Goal: Check status: Check status

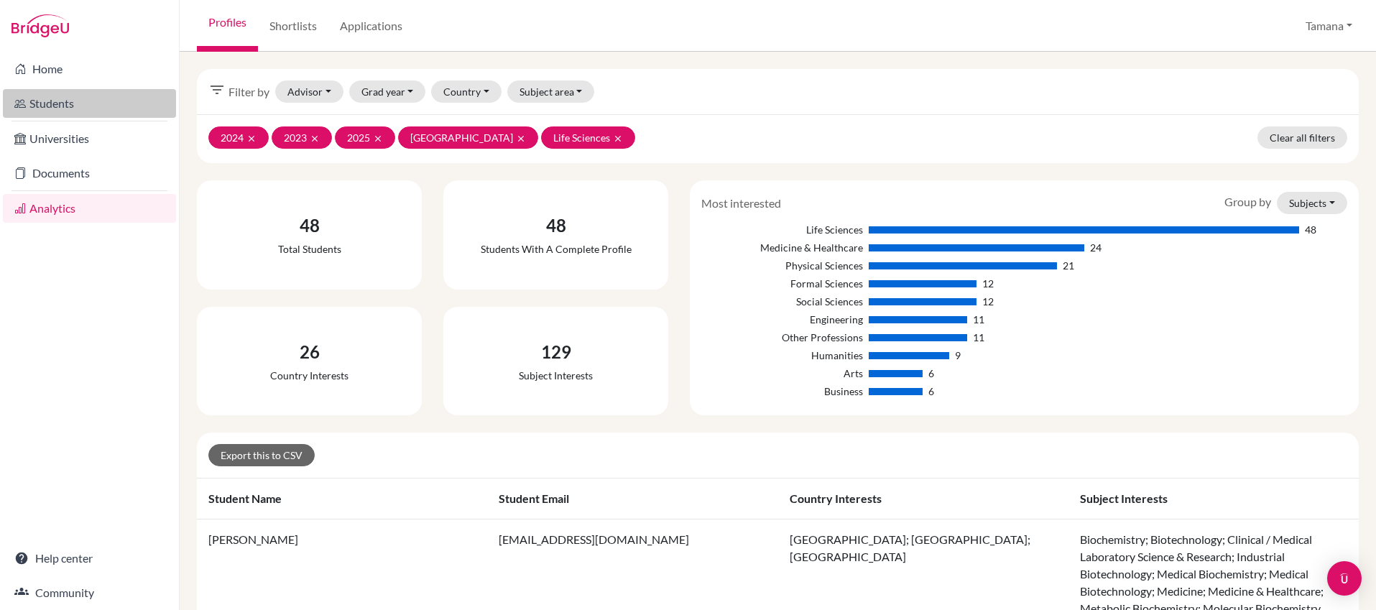
scroll to position [1351, 0]
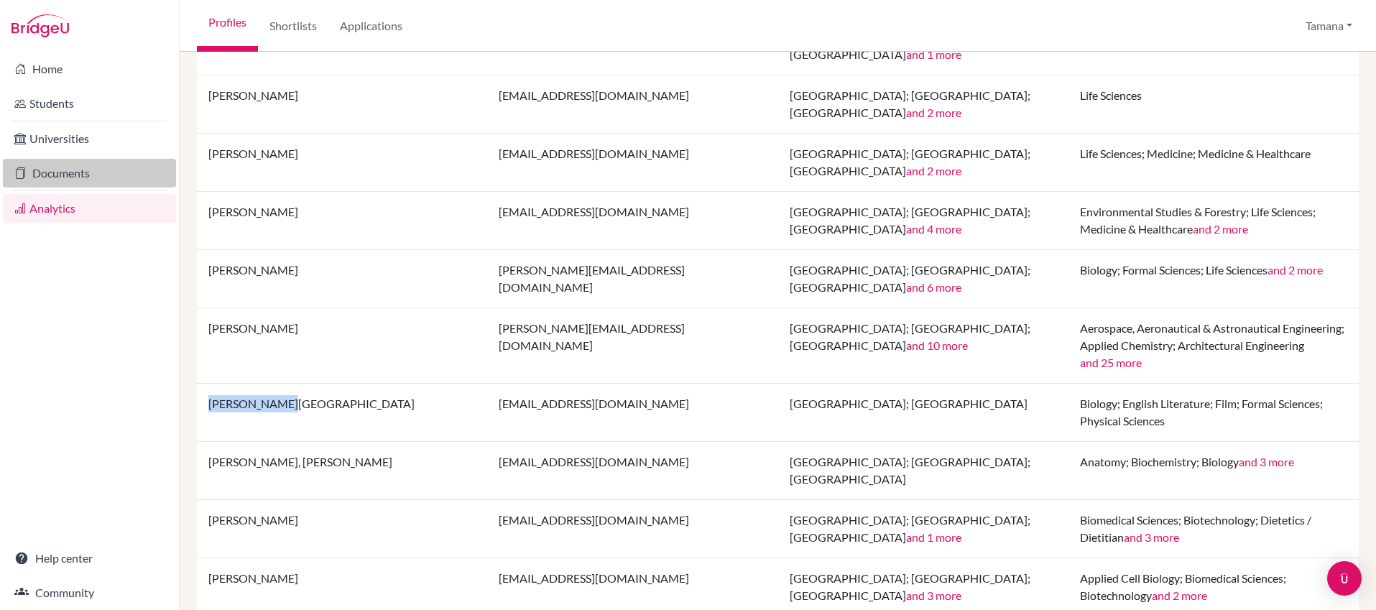
click at [103, 180] on link "Documents" at bounding box center [89, 173] width 173 height 29
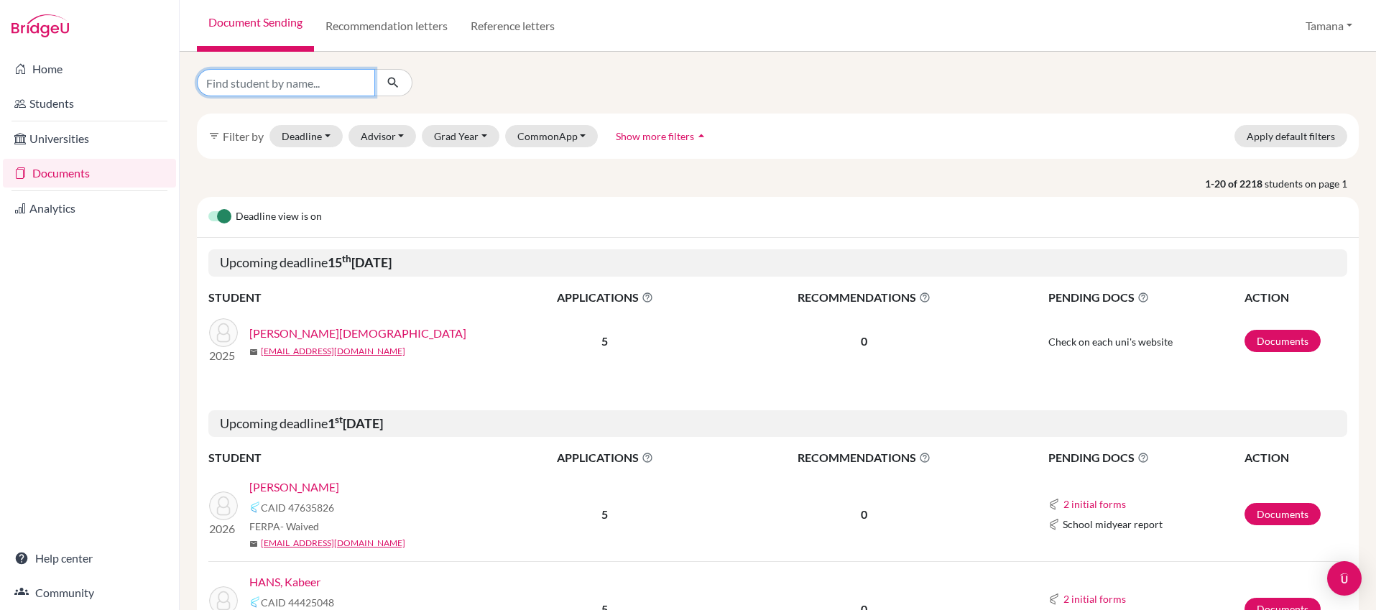
click at [294, 90] on input "Find student by name..." at bounding box center [286, 82] width 178 height 27
type input "seoyoung"
click button "submit" at bounding box center [393, 82] width 38 height 27
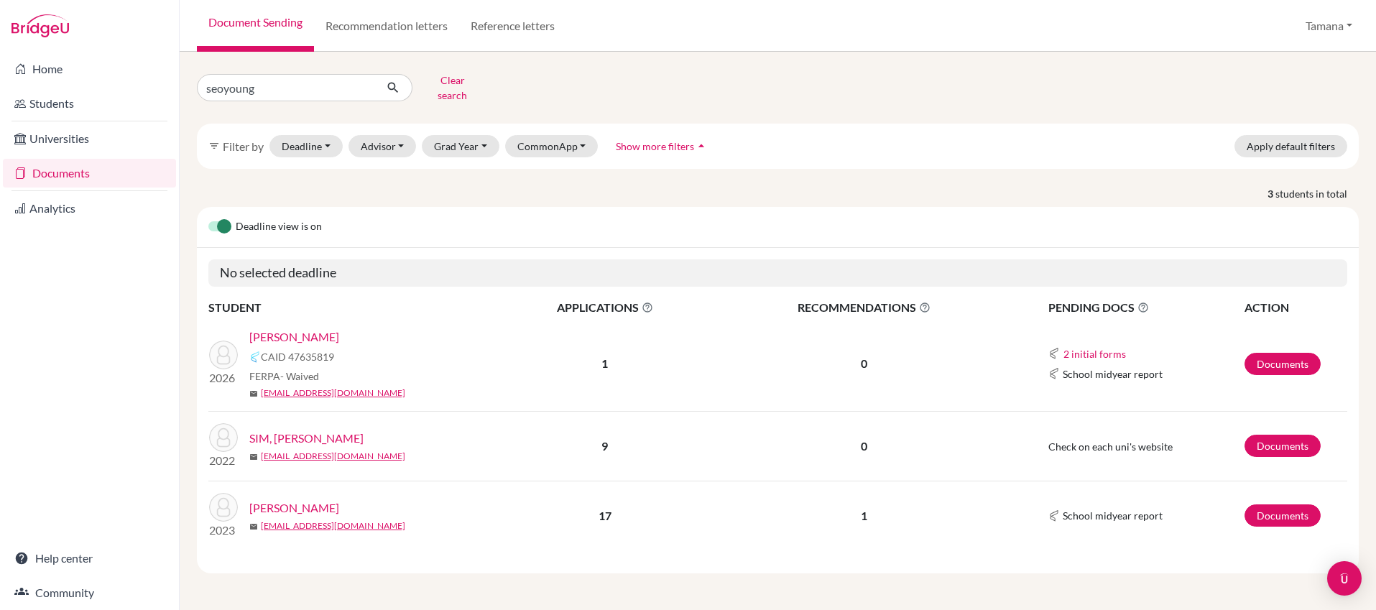
click at [311, 328] on link "[PERSON_NAME]" at bounding box center [294, 336] width 90 height 17
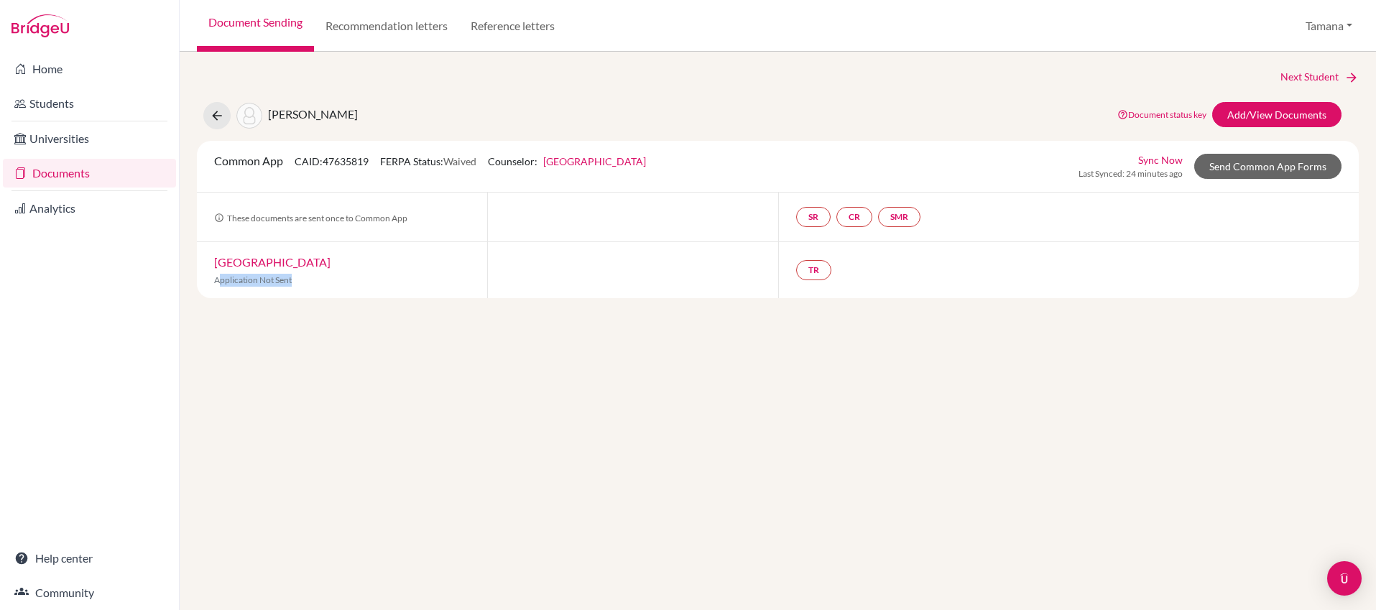
drag, startPoint x: 218, startPoint y: 285, endPoint x: 311, endPoint y: 282, distance: 93.4
click at [311, 282] on p "Application Not Sent" at bounding box center [342, 280] width 256 height 13
